Goal: Task Accomplishment & Management: Use online tool/utility

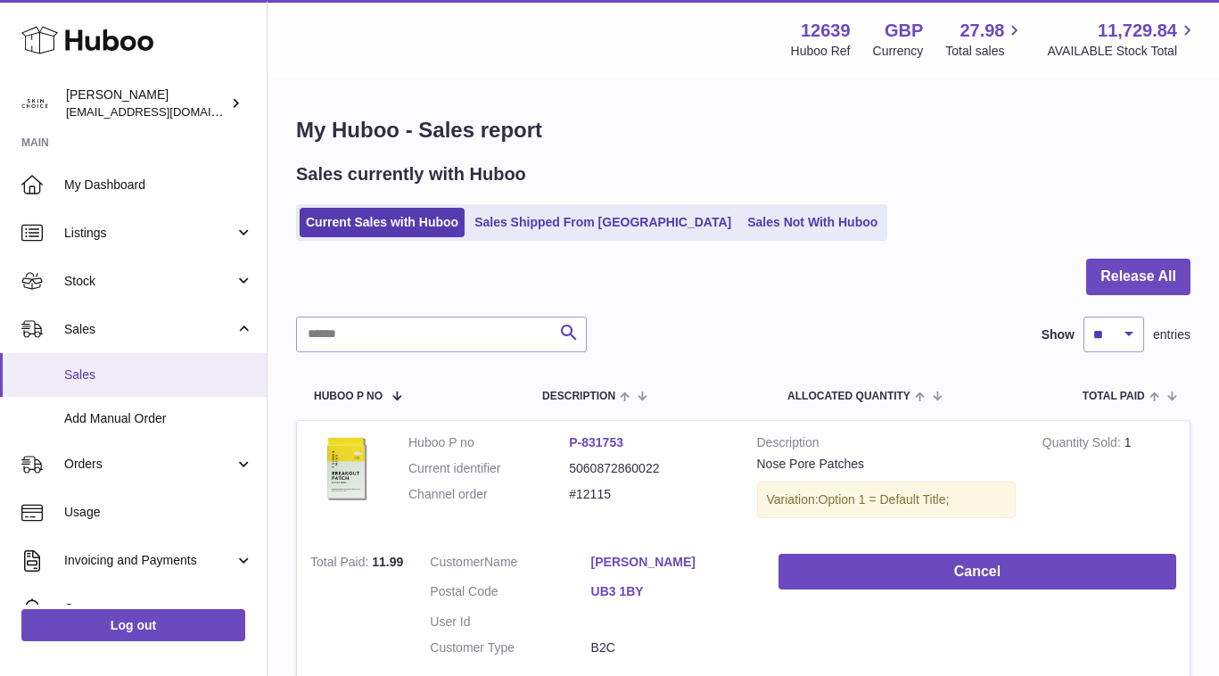
click at [168, 377] on span "Sales" at bounding box center [158, 374] width 189 height 17
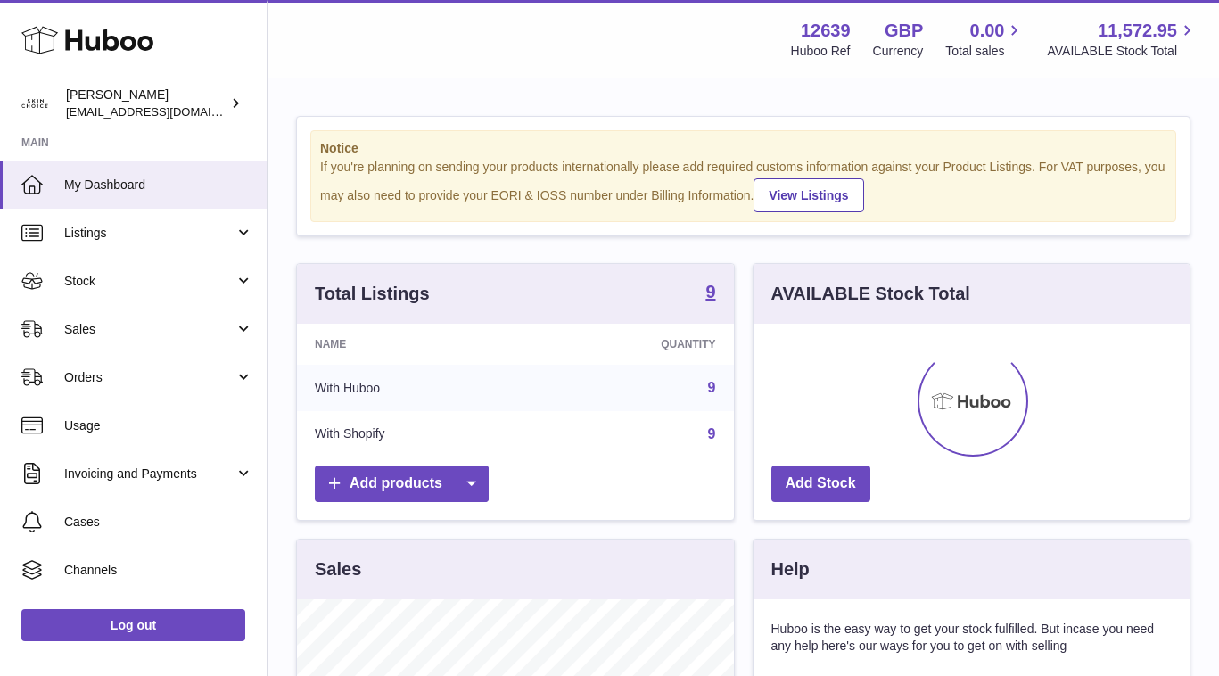
scroll to position [278, 436]
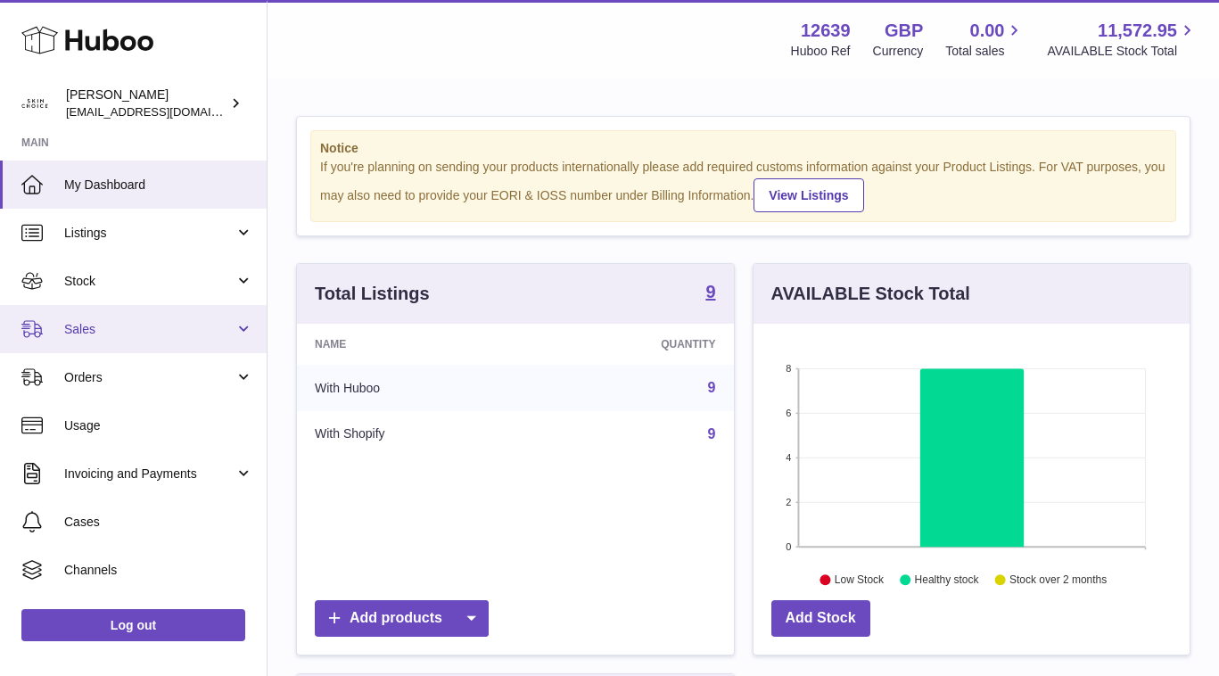
click at [170, 325] on span "Sales" at bounding box center [149, 329] width 170 height 17
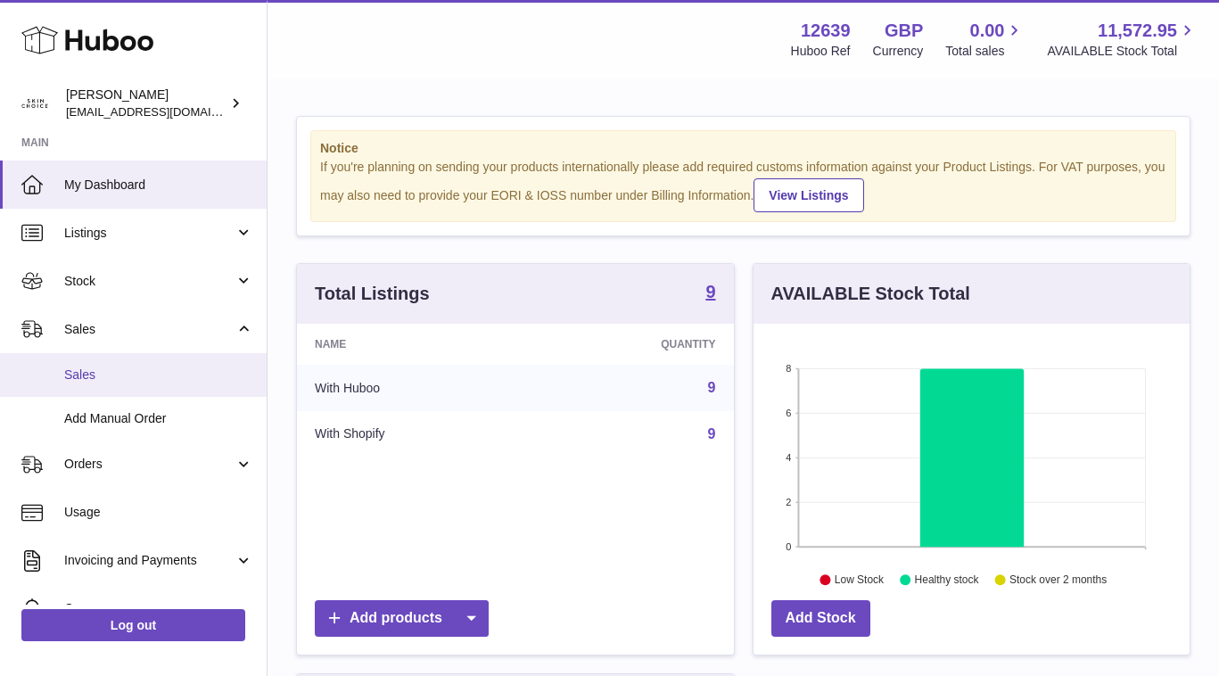
click at [170, 367] on span "Sales" at bounding box center [158, 374] width 189 height 17
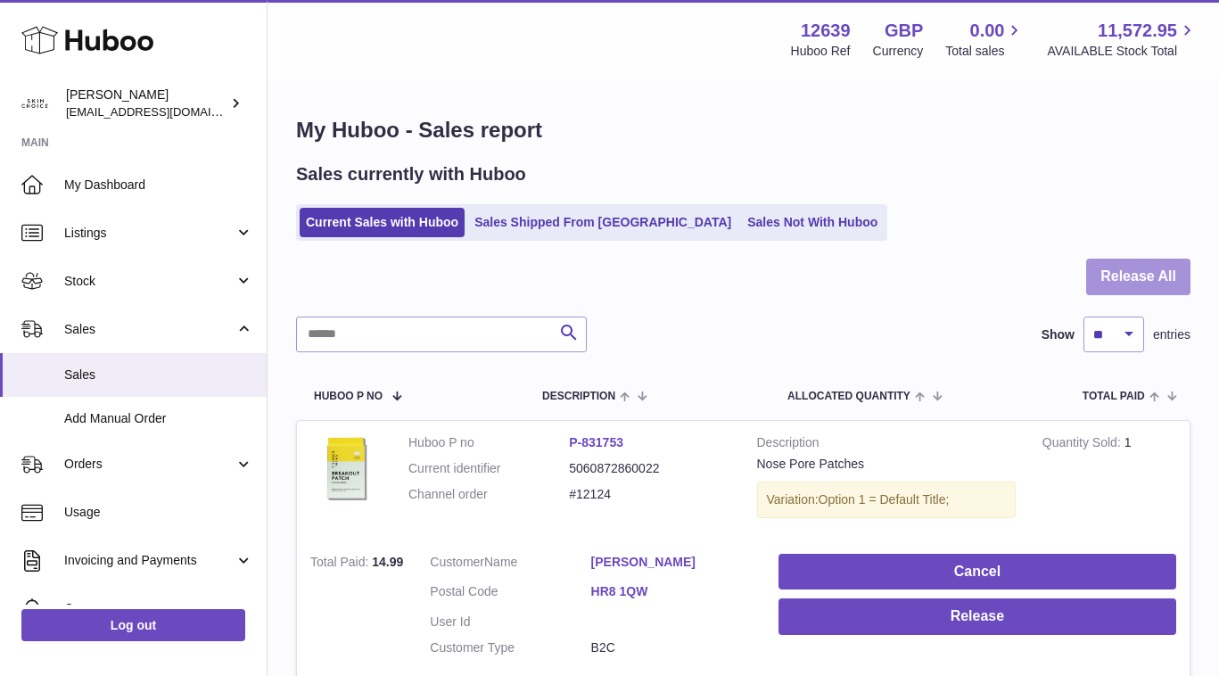
click at [1150, 278] on button "Release All" at bounding box center [1138, 277] width 104 height 37
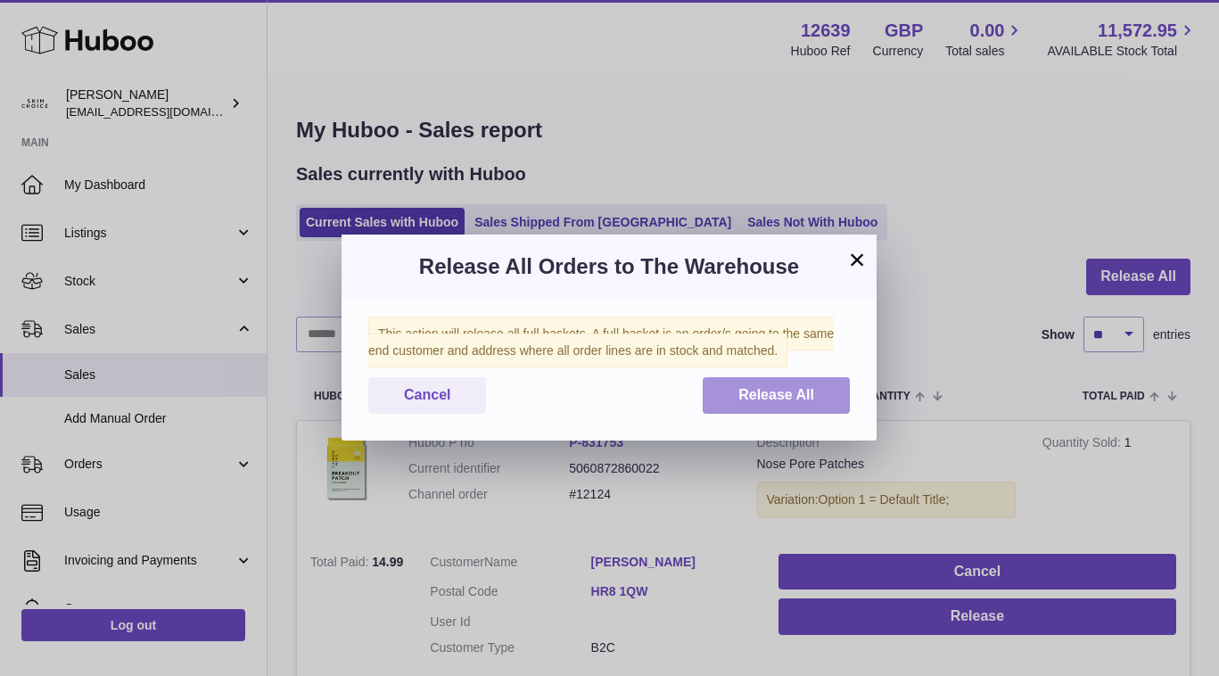
click at [776, 406] on button "Release All" at bounding box center [775, 395] width 147 height 37
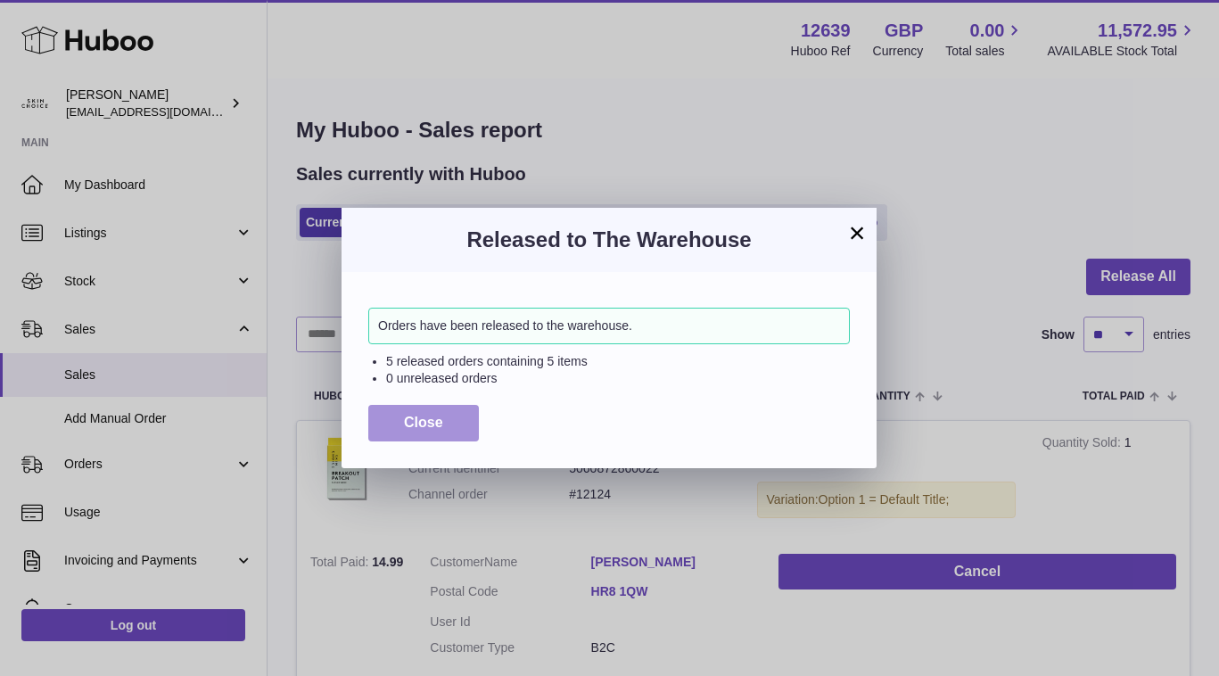
click at [419, 432] on button "Close" at bounding box center [423, 423] width 111 height 37
